Goal: Navigation & Orientation: Find specific page/section

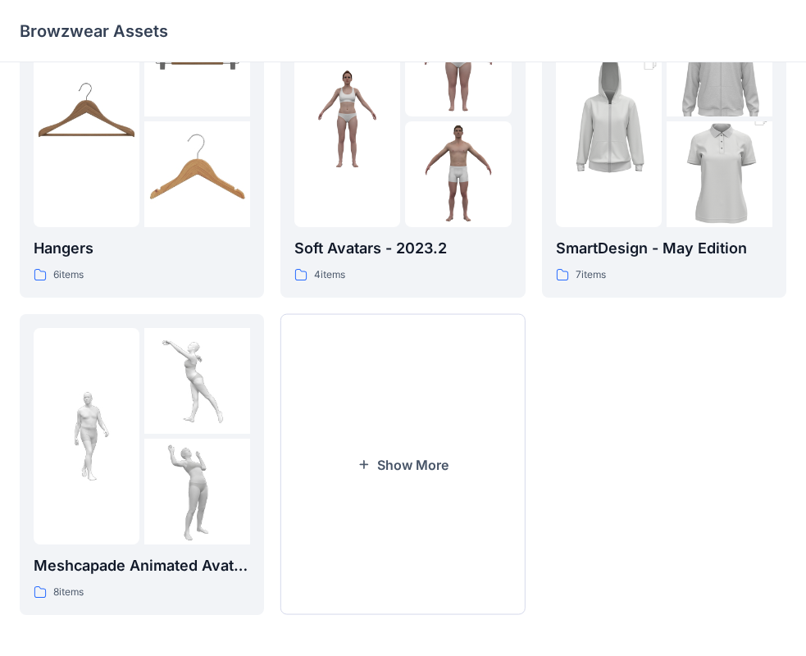
scroll to position [408, 0]
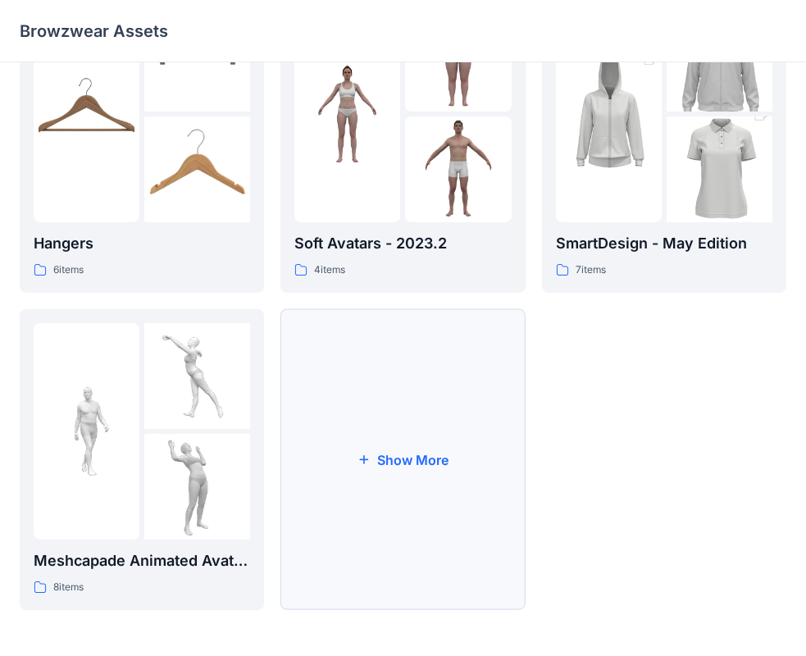
click at [345, 476] on button "Show More" at bounding box center [402, 459] width 244 height 301
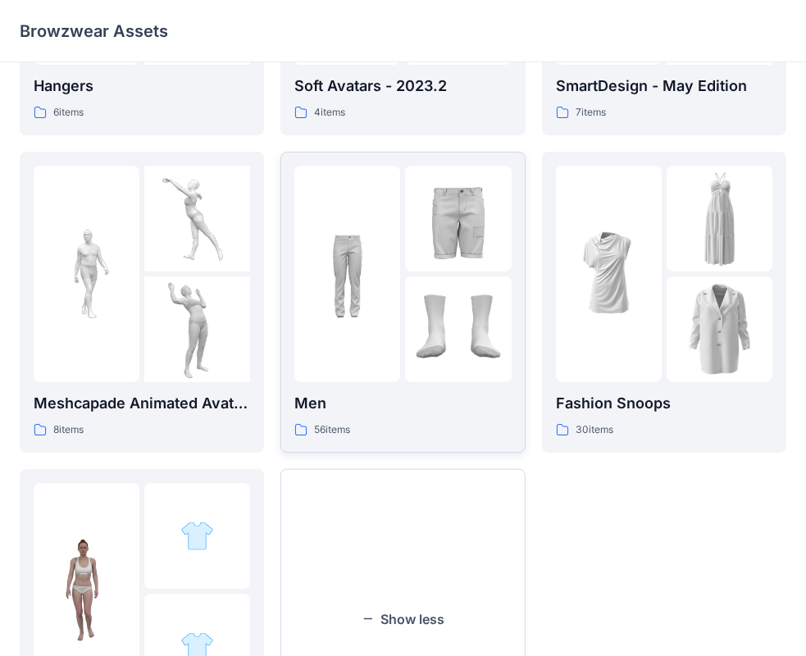
scroll to position [572, 0]
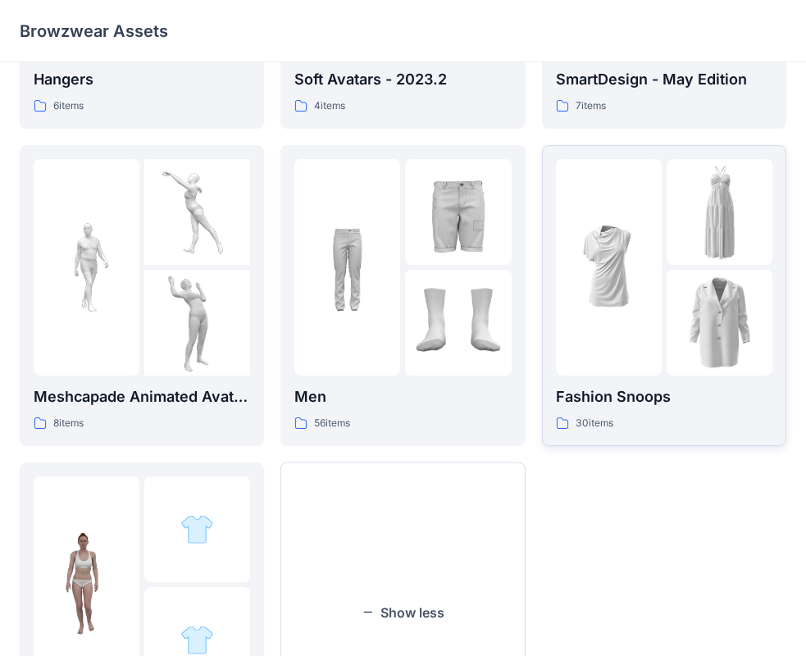
click at [647, 371] on div at bounding box center [609, 267] width 106 height 216
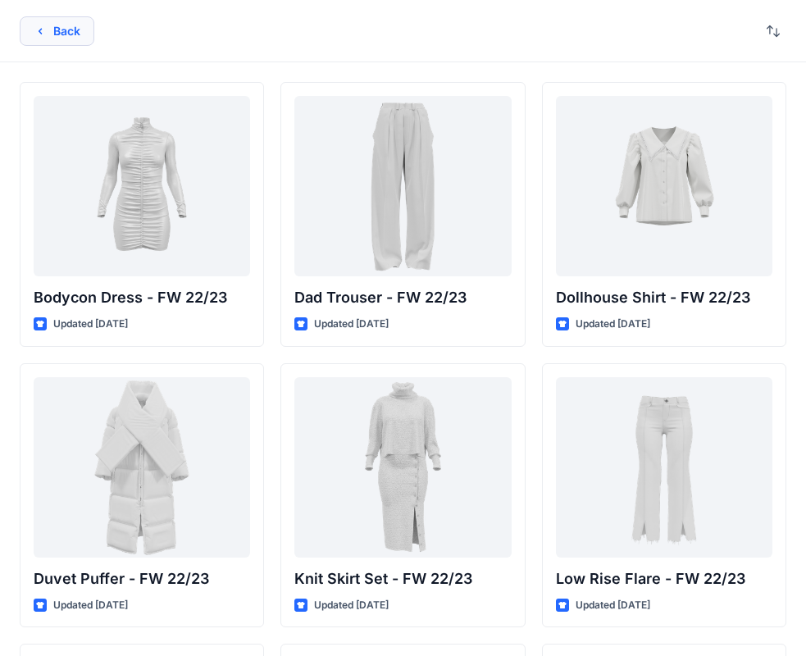
click at [34, 27] on icon "button" at bounding box center [40, 31] width 13 height 13
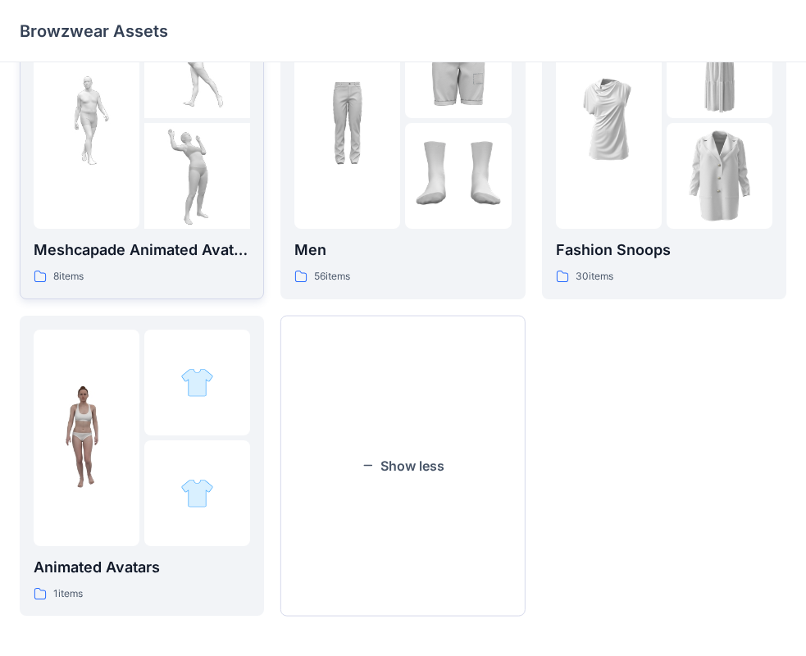
scroll to position [724, 0]
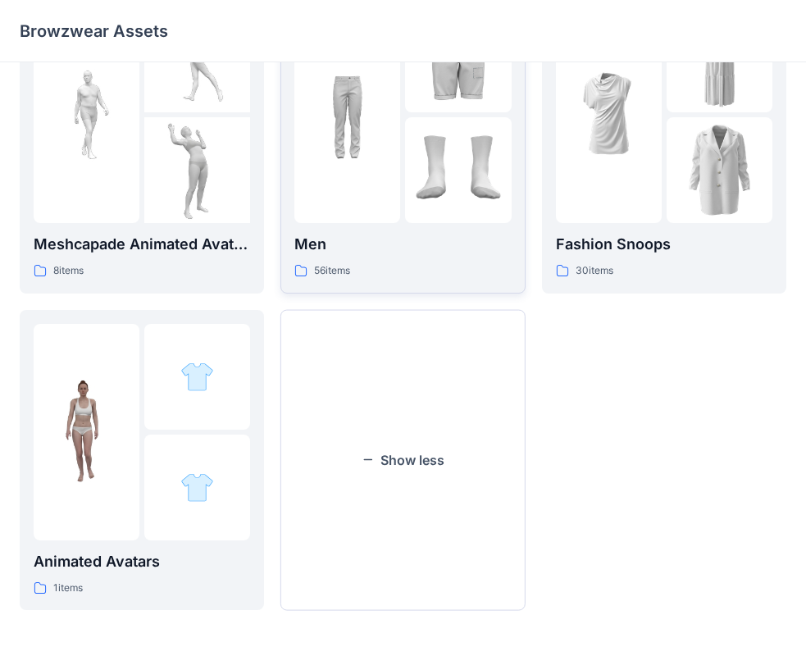
click at [377, 205] on div at bounding box center [347, 115] width 106 height 216
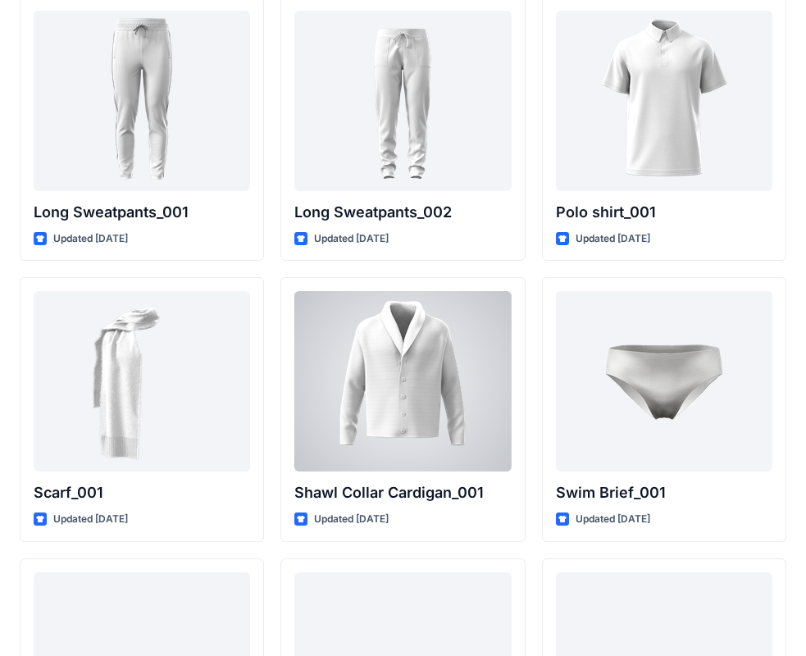
scroll to position [3454, 0]
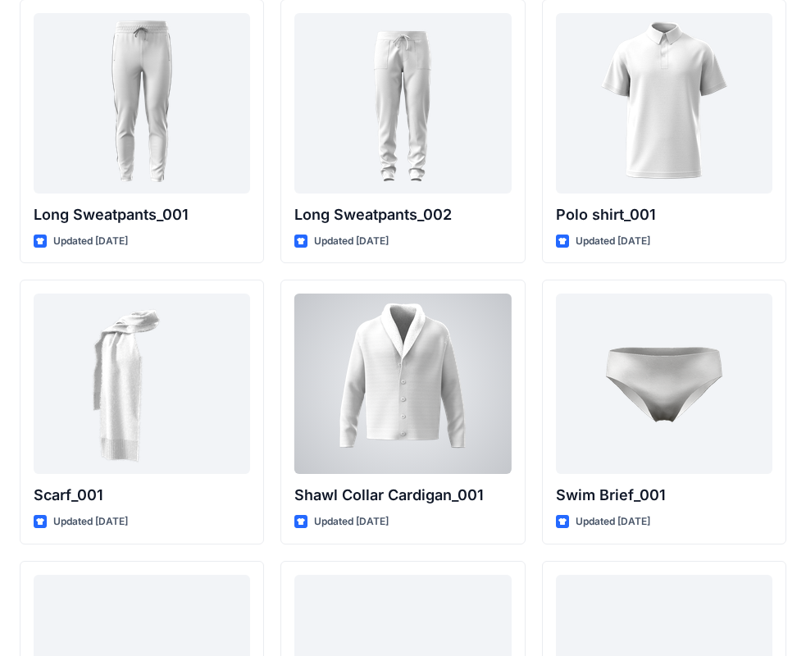
click at [385, 313] on div at bounding box center [402, 384] width 216 height 180
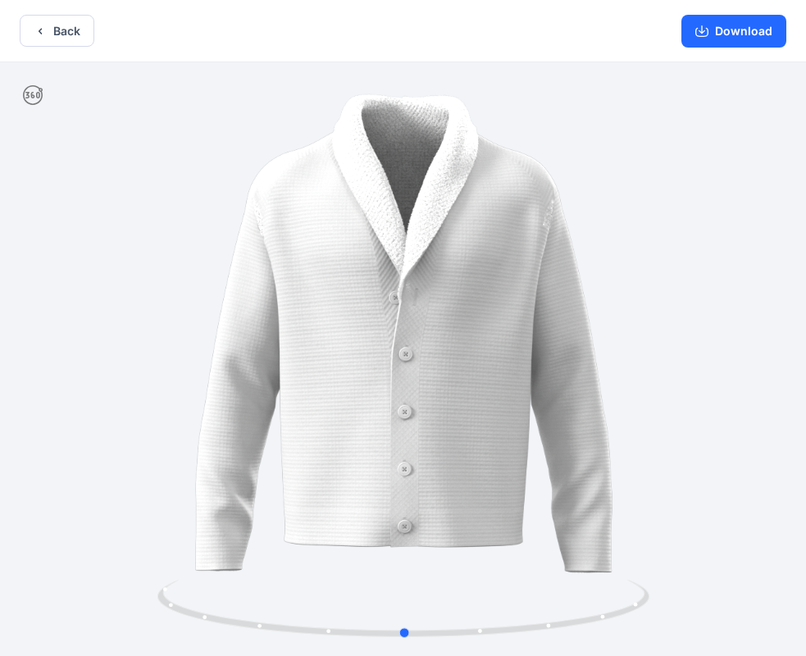
drag, startPoint x: 133, startPoint y: 367, endPoint x: 617, endPoint y: 411, distance: 485.8
click at [617, 411] on div at bounding box center [403, 360] width 806 height 597
click at [726, 20] on button "Download" at bounding box center [733, 31] width 105 height 33
